Goal: Task Accomplishment & Management: Manage account settings

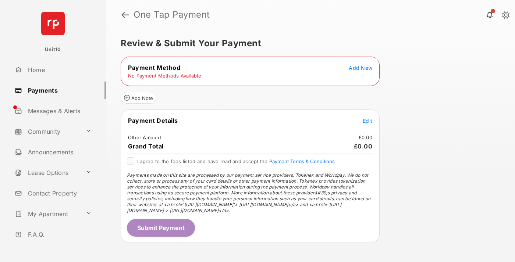
click at [360, 68] on span "Add New" at bounding box center [361, 68] width 24 height 6
